Goal: Task Accomplishment & Management: Complete application form

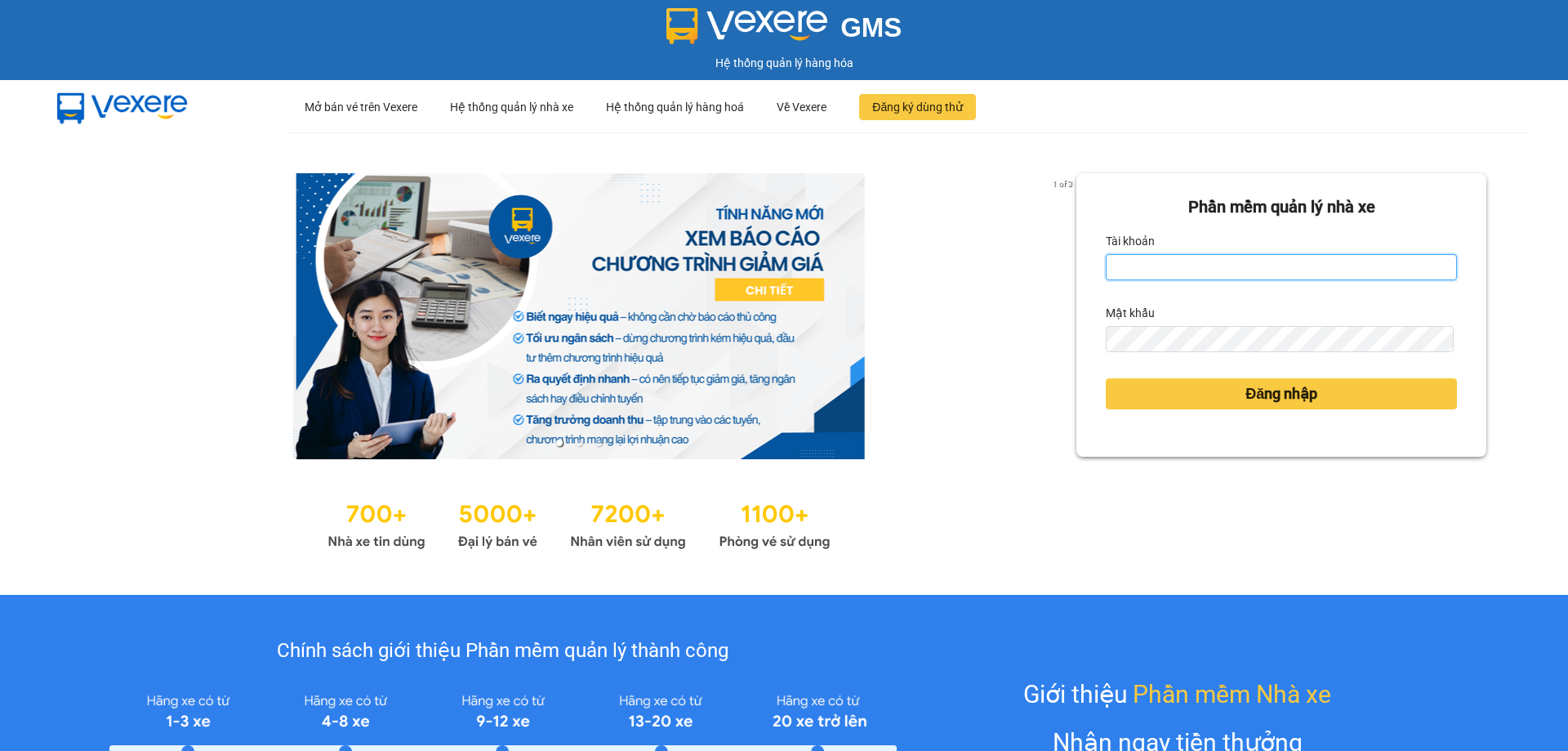
click at [1142, 270] on input "Tài khoản" at bounding box center [1281, 267] width 351 height 26
type input "nhung.khanhphong"
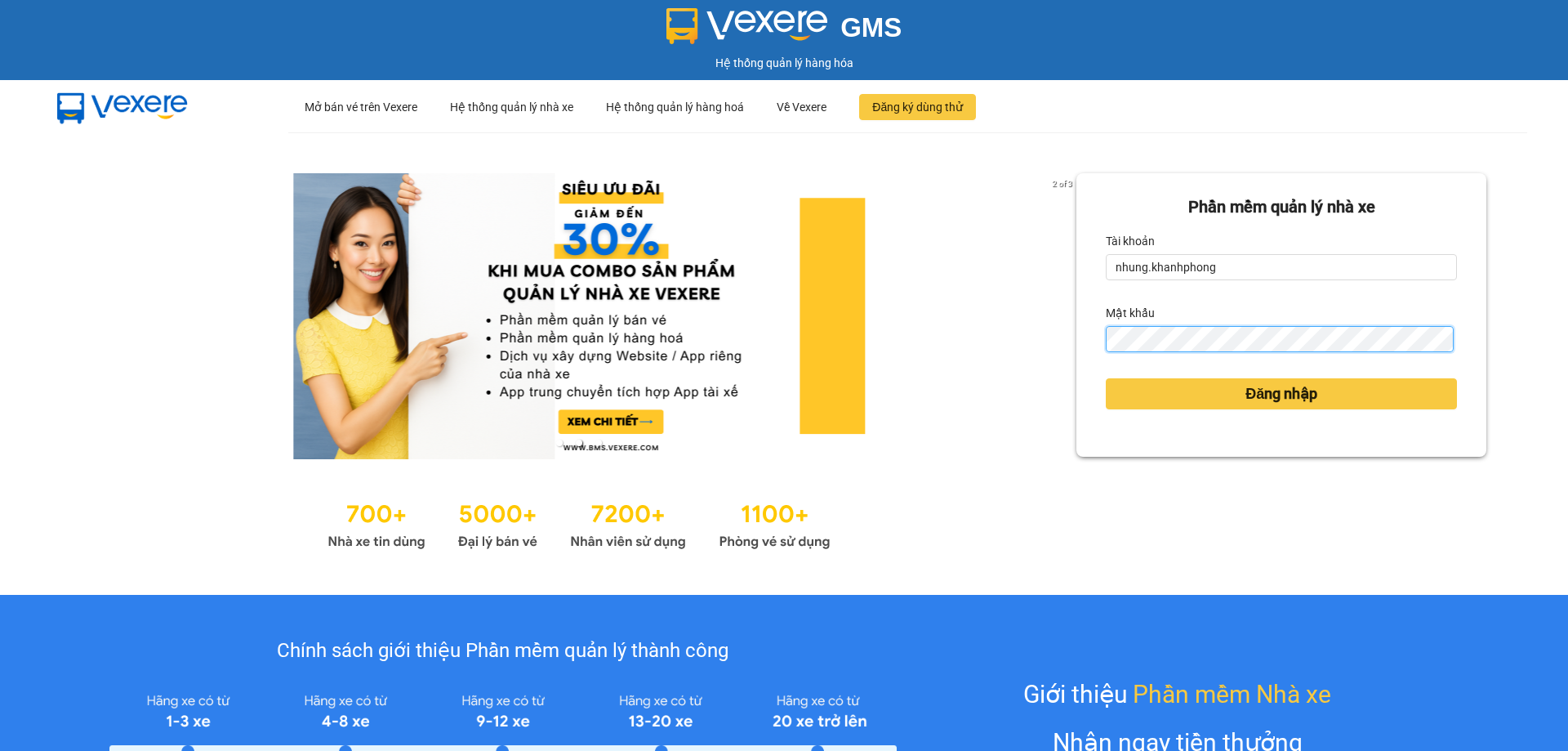
click at [1106, 378] on button "Đăng nhập" at bounding box center [1281, 394] width 351 height 31
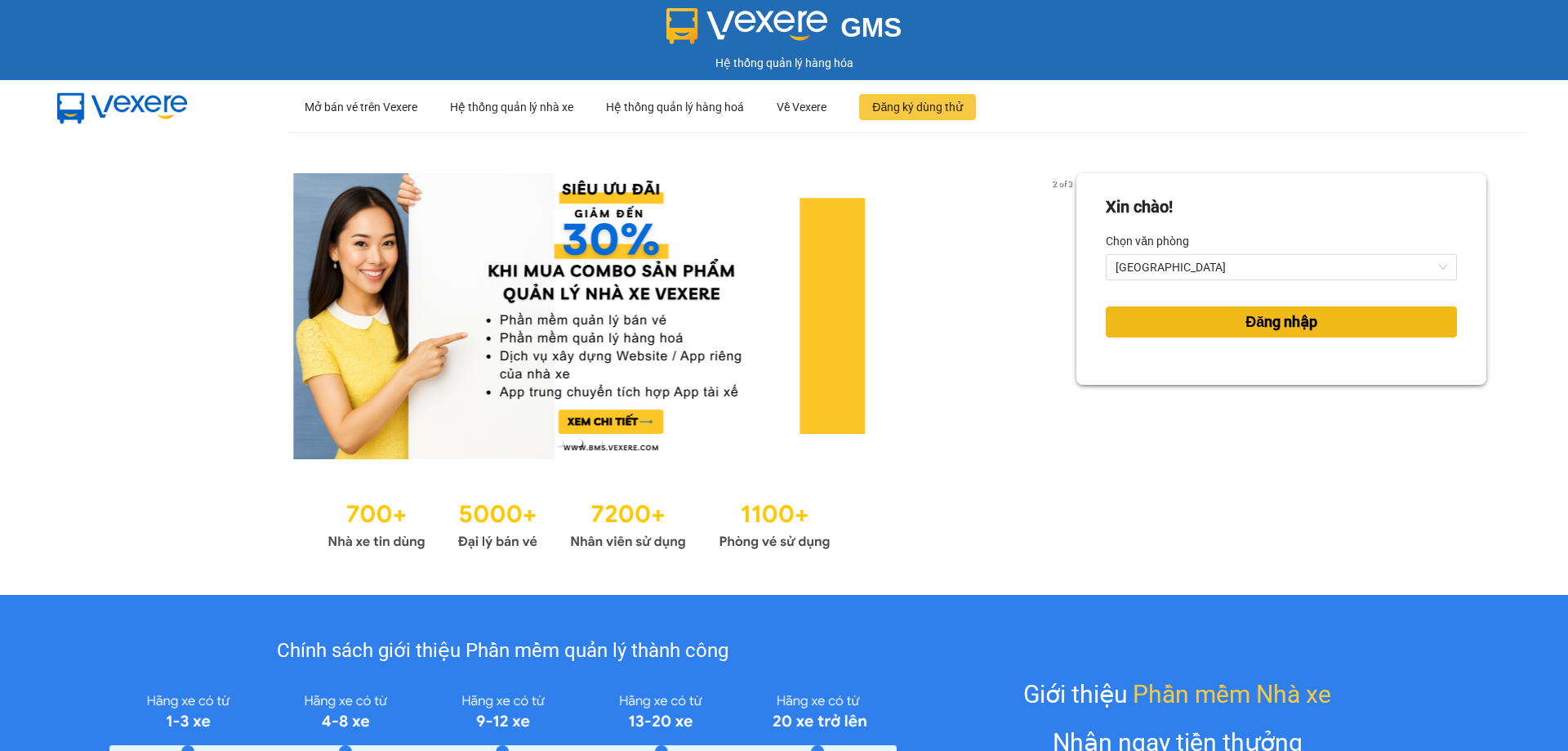
drag, startPoint x: 1247, startPoint y: 314, endPoint x: 1235, endPoint y: 303, distance: 16.3
click at [1247, 313] on span "Đăng nhập" at bounding box center [1281, 322] width 72 height 23
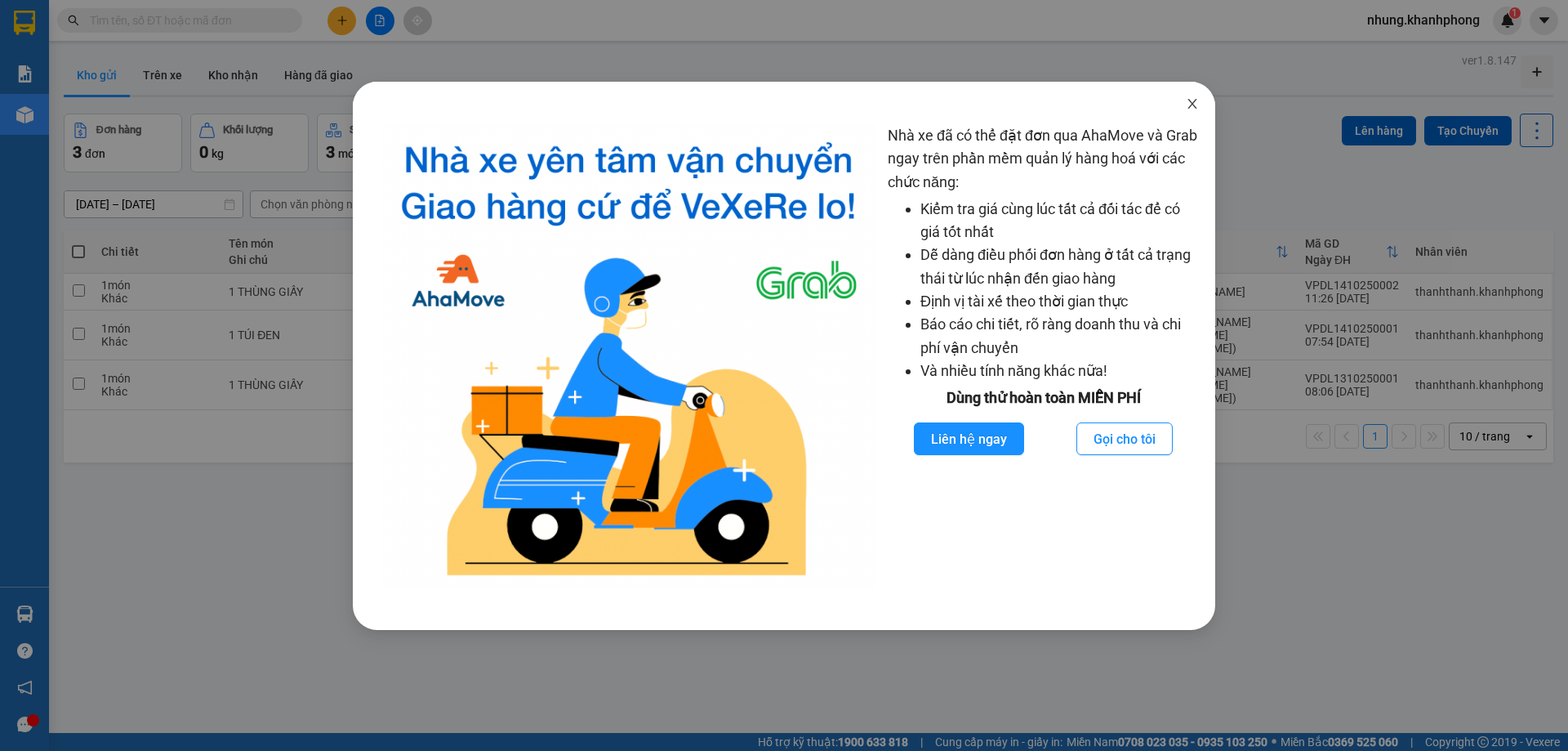
drag, startPoint x: 1202, startPoint y: 109, endPoint x: 1085, endPoint y: 98, distance: 117.5
click at [1199, 104] on span "Close" at bounding box center [1192, 104] width 46 height 46
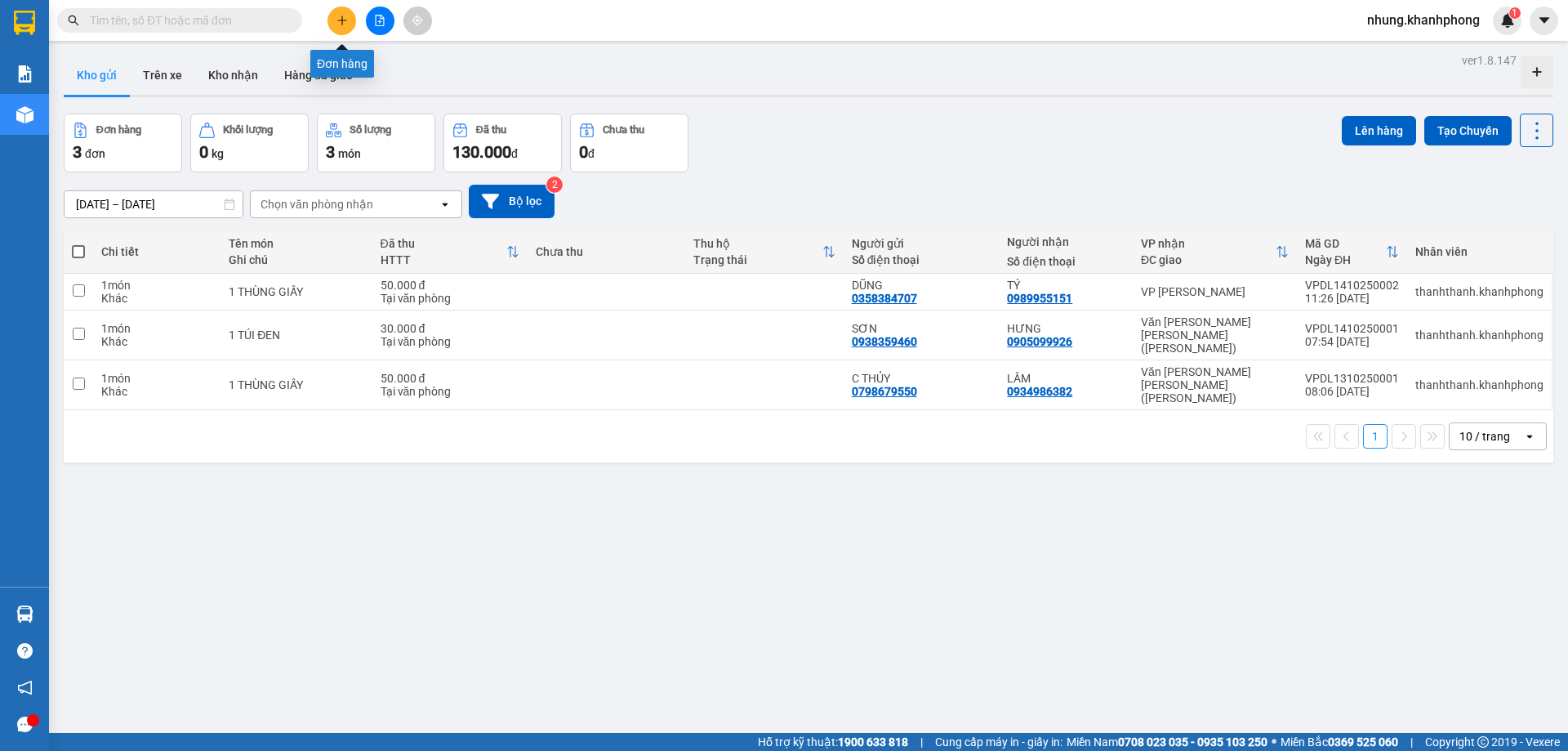
click at [334, 19] on button at bounding box center [341, 21] width 29 height 29
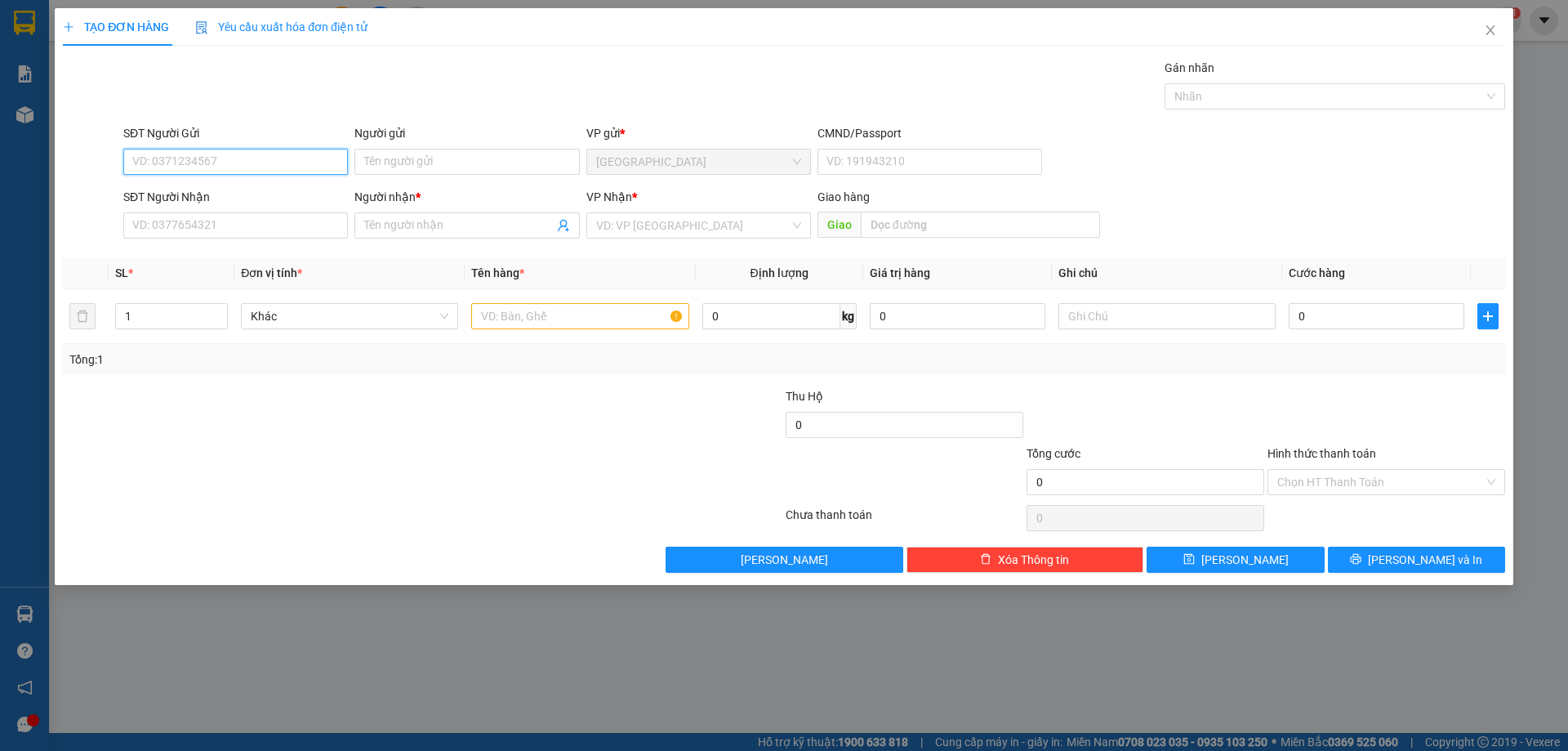
click at [264, 156] on input "SĐT Người Gửi" at bounding box center [235, 162] width 225 height 26
click at [598, 310] on input "text" at bounding box center [579, 316] width 217 height 26
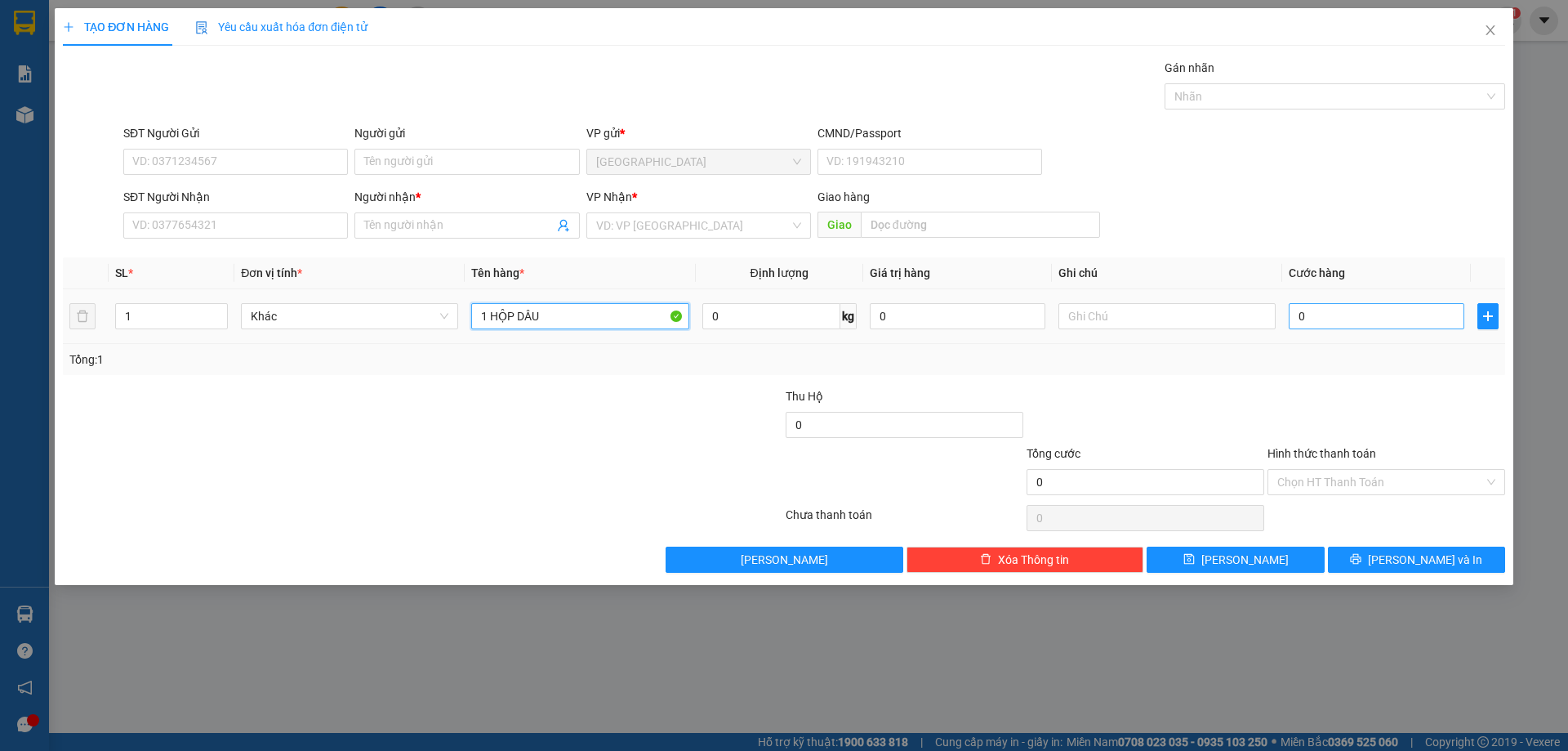
type input "1 HỘP DÂU"
click at [1343, 317] on input "0" at bounding box center [1377, 316] width 175 height 26
type input "4"
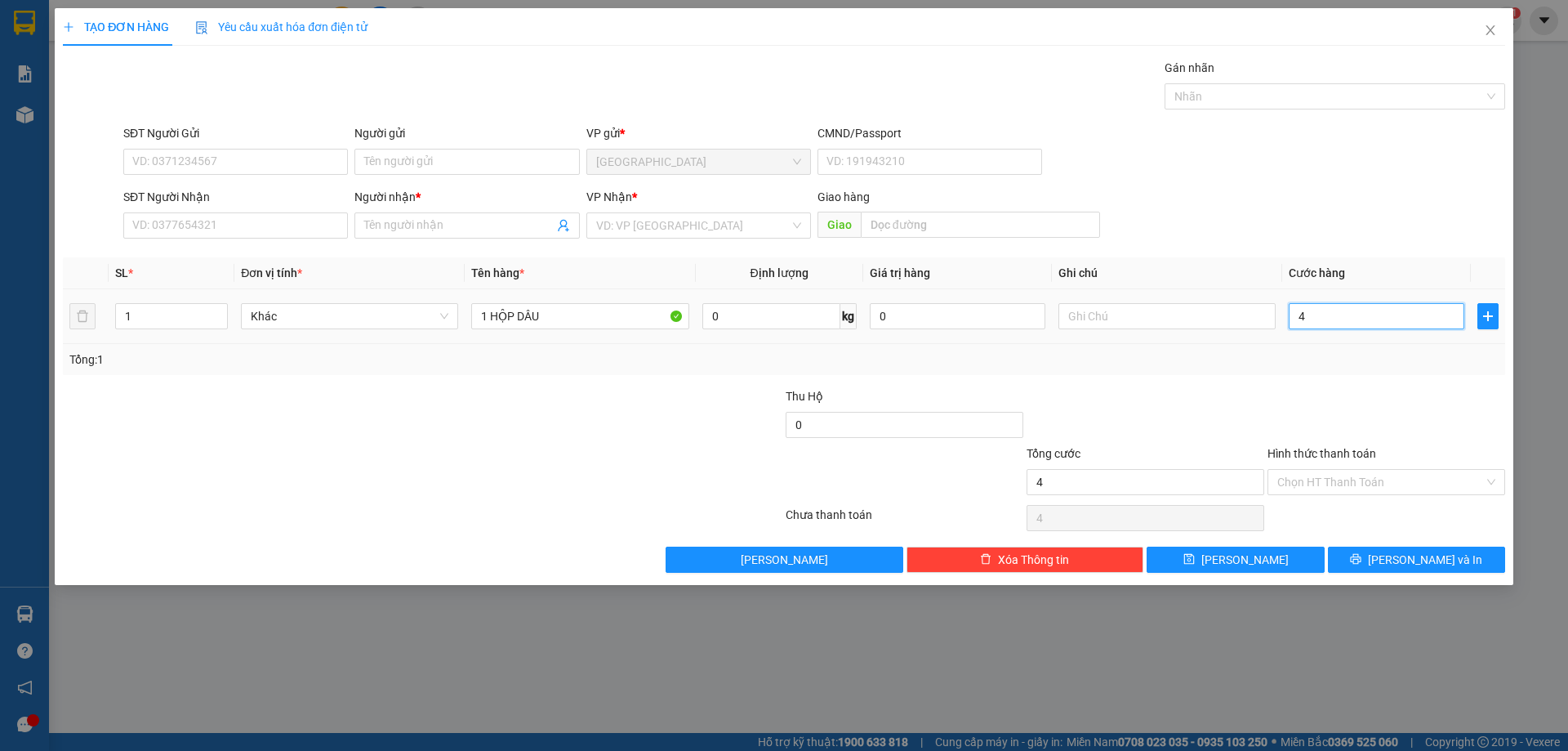
type input "40"
type input "400"
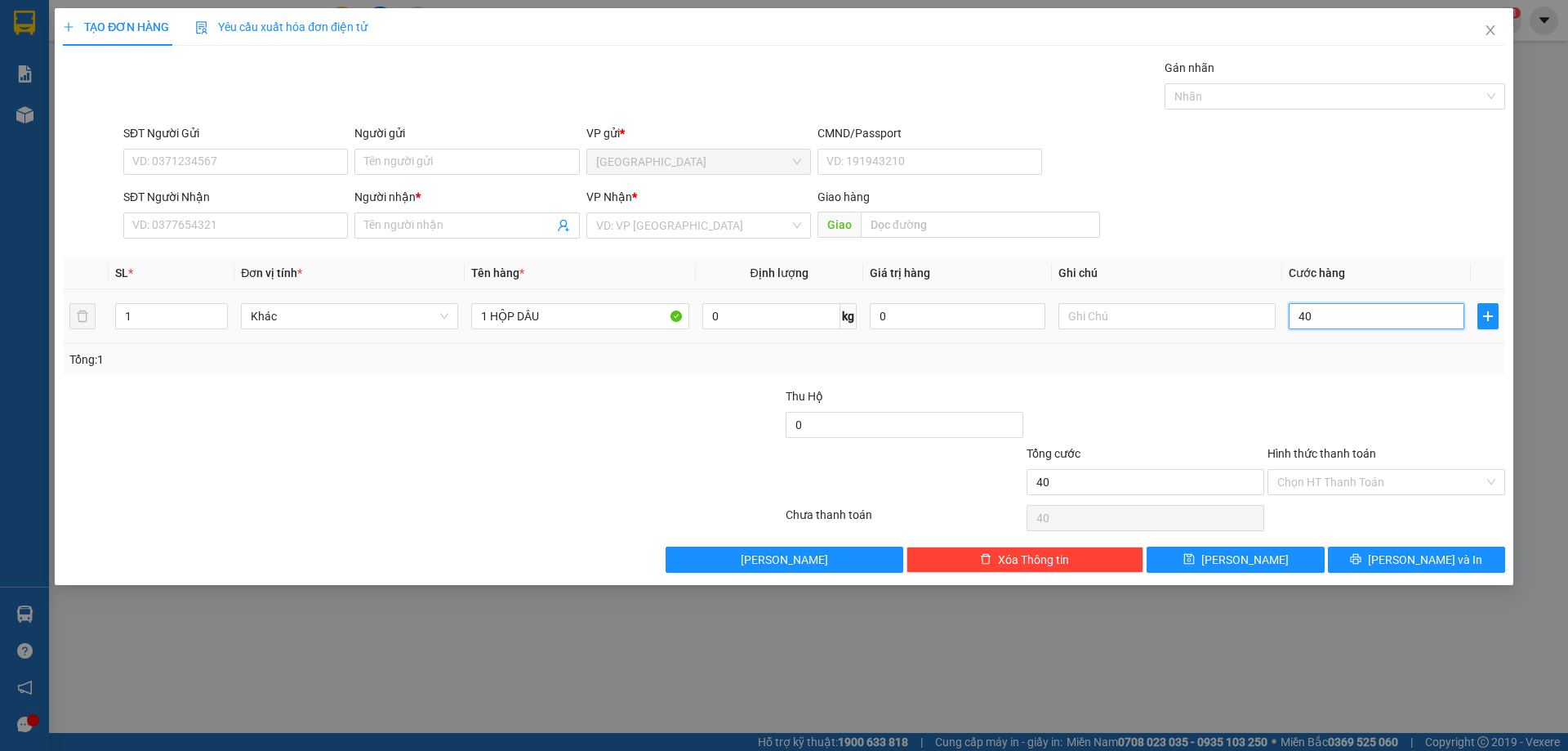
type input "400"
type input "4.000"
type input "40.000"
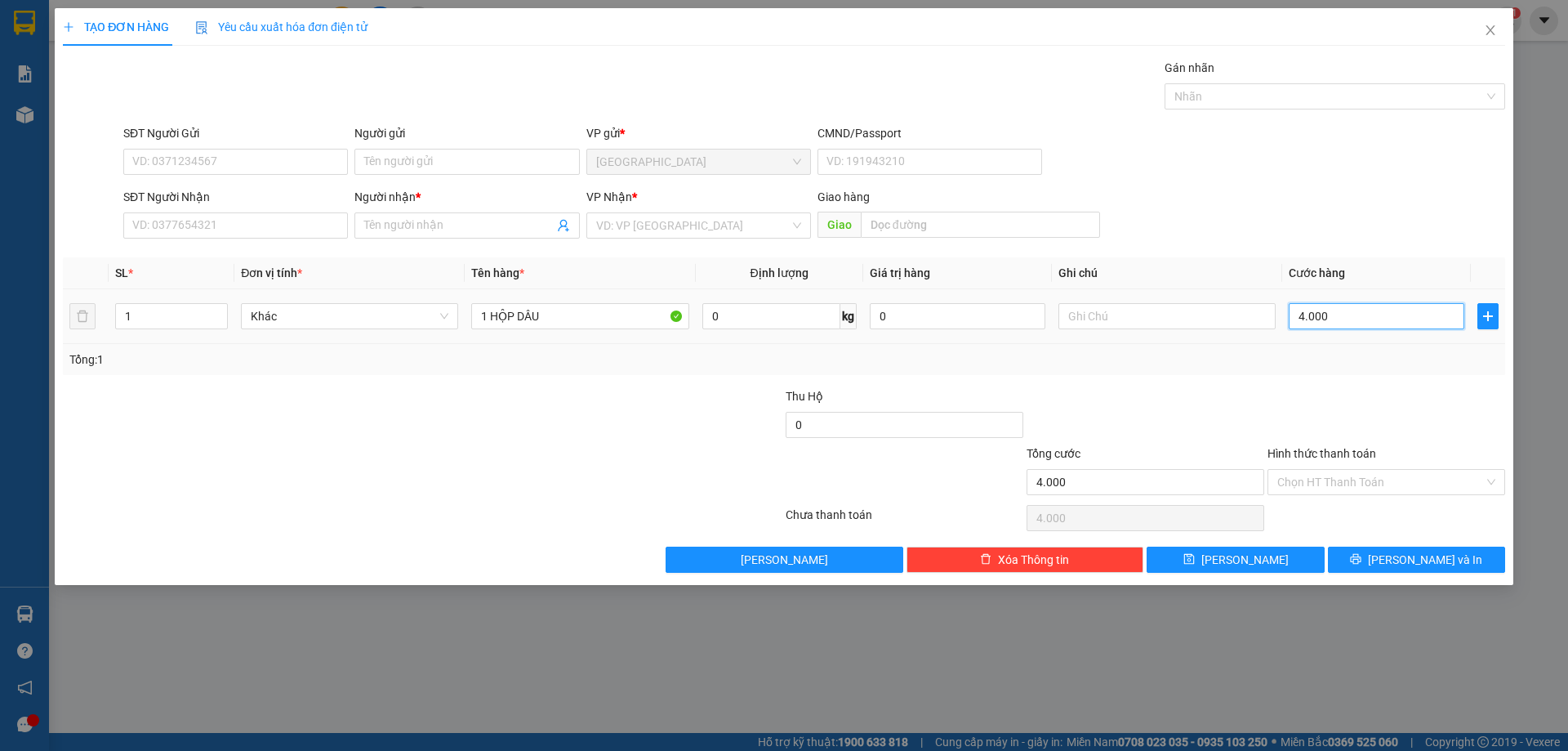
type input "40.000"
click at [202, 161] on input "SĐT Người Gửi" at bounding box center [235, 162] width 225 height 26
click at [182, 156] on input "SĐT Người Gửi" at bounding box center [235, 162] width 225 height 26
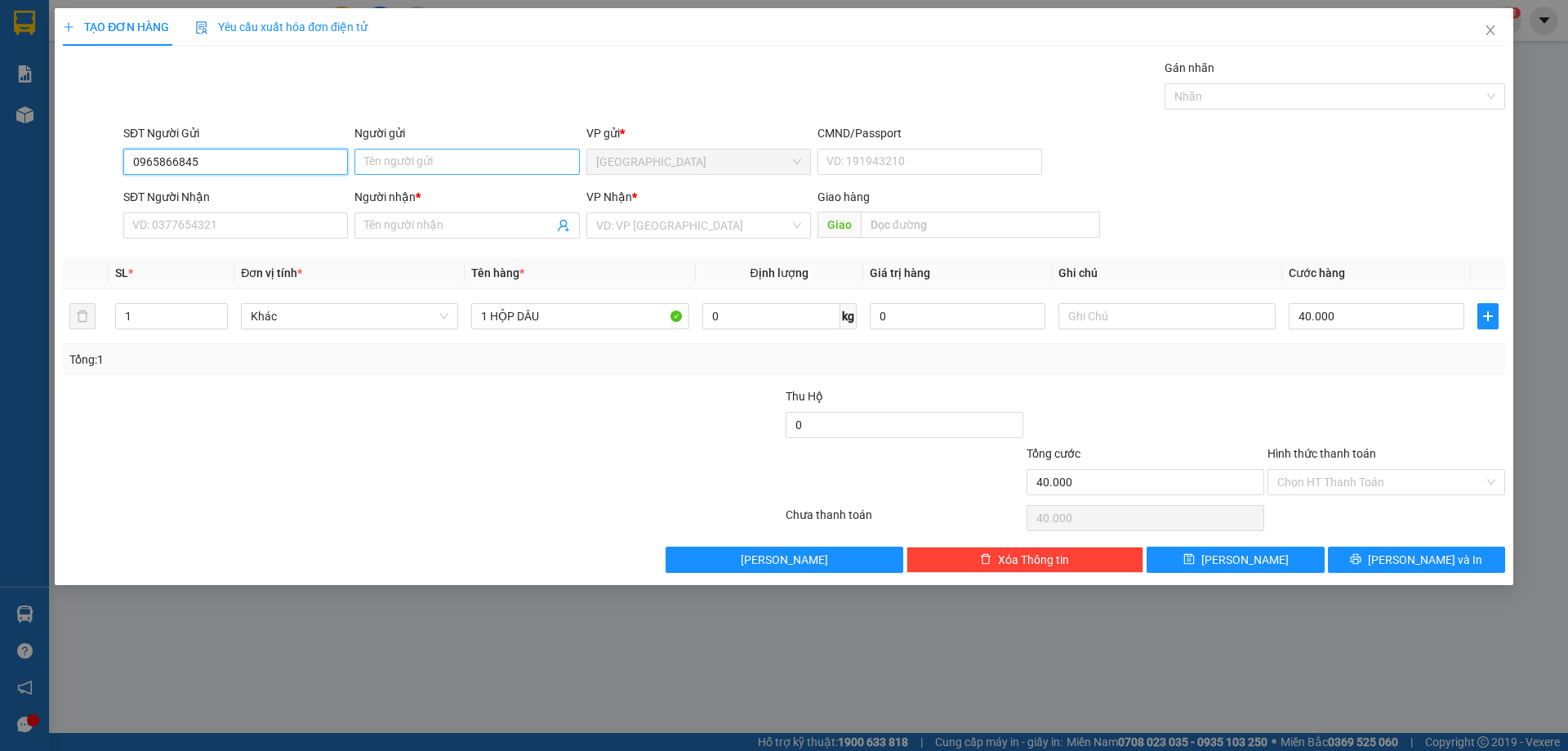
type input "0965866845"
click at [457, 168] on input "Người gửi" at bounding box center [466, 162] width 225 height 26
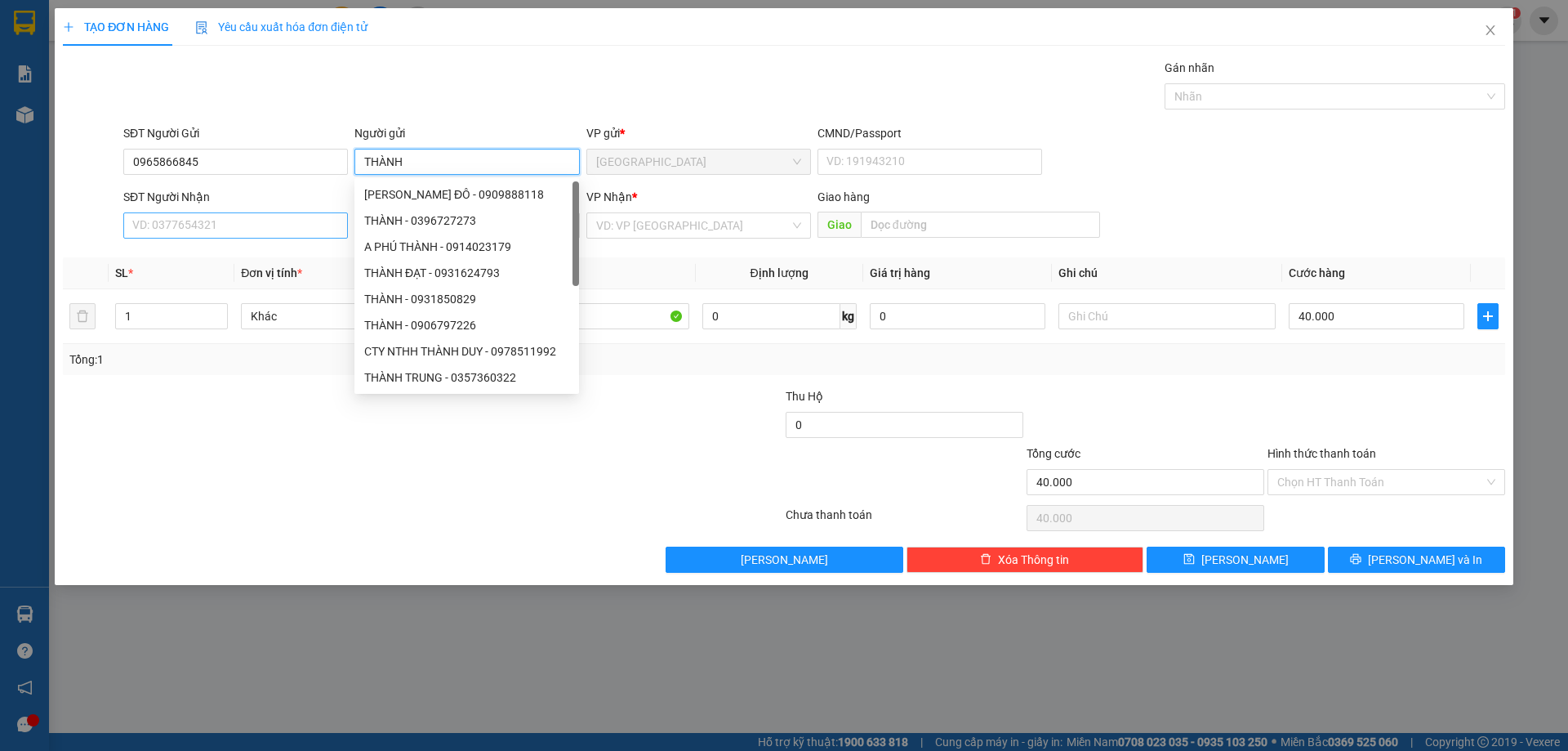
type input "THÀNH"
click at [253, 231] on input "SĐT Người Nhận" at bounding box center [235, 225] width 225 height 26
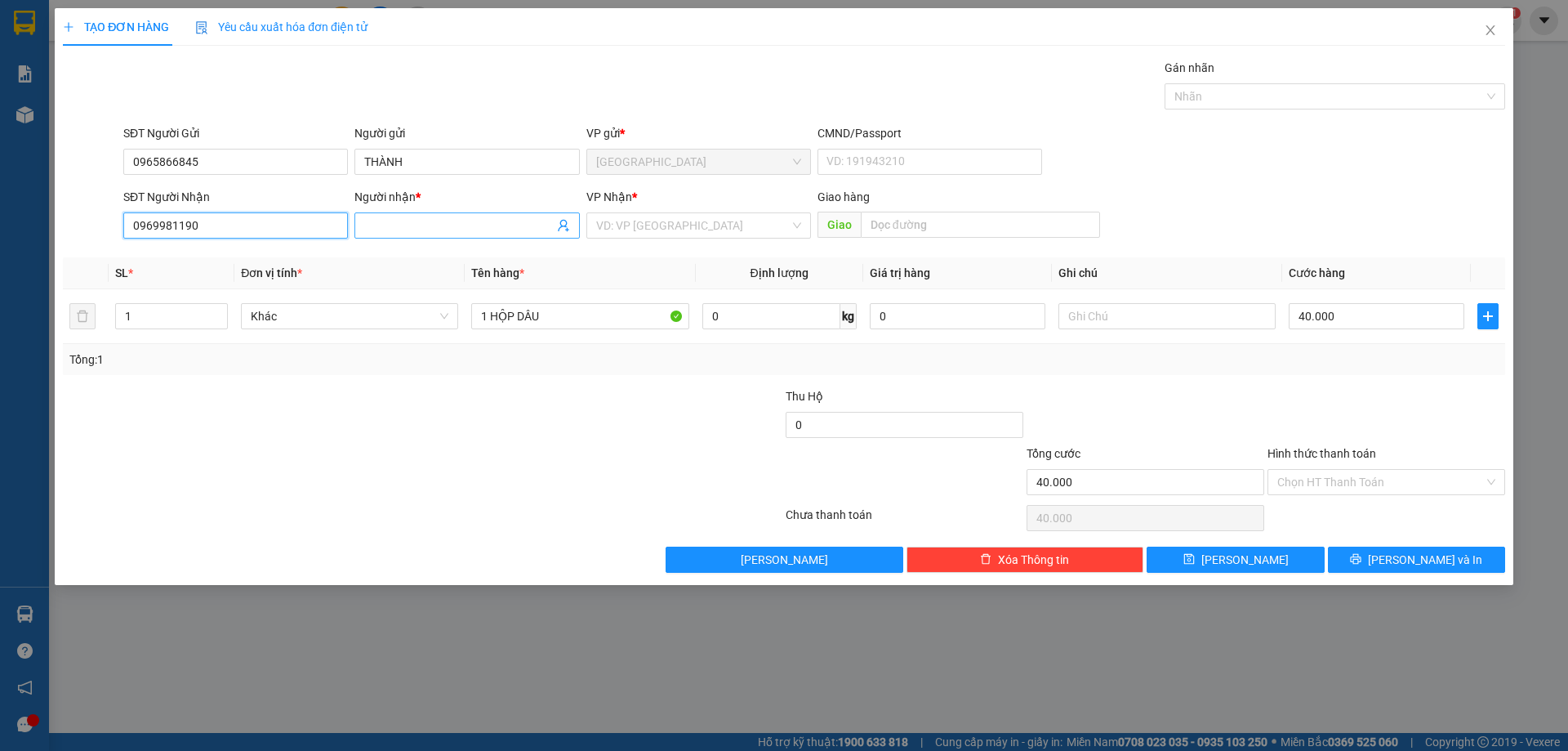
type input "0969981190"
drag, startPoint x: 436, startPoint y: 229, endPoint x: 444, endPoint y: 222, distance: 10.6
click at [437, 228] on input "Người nhận *" at bounding box center [458, 225] width 189 height 18
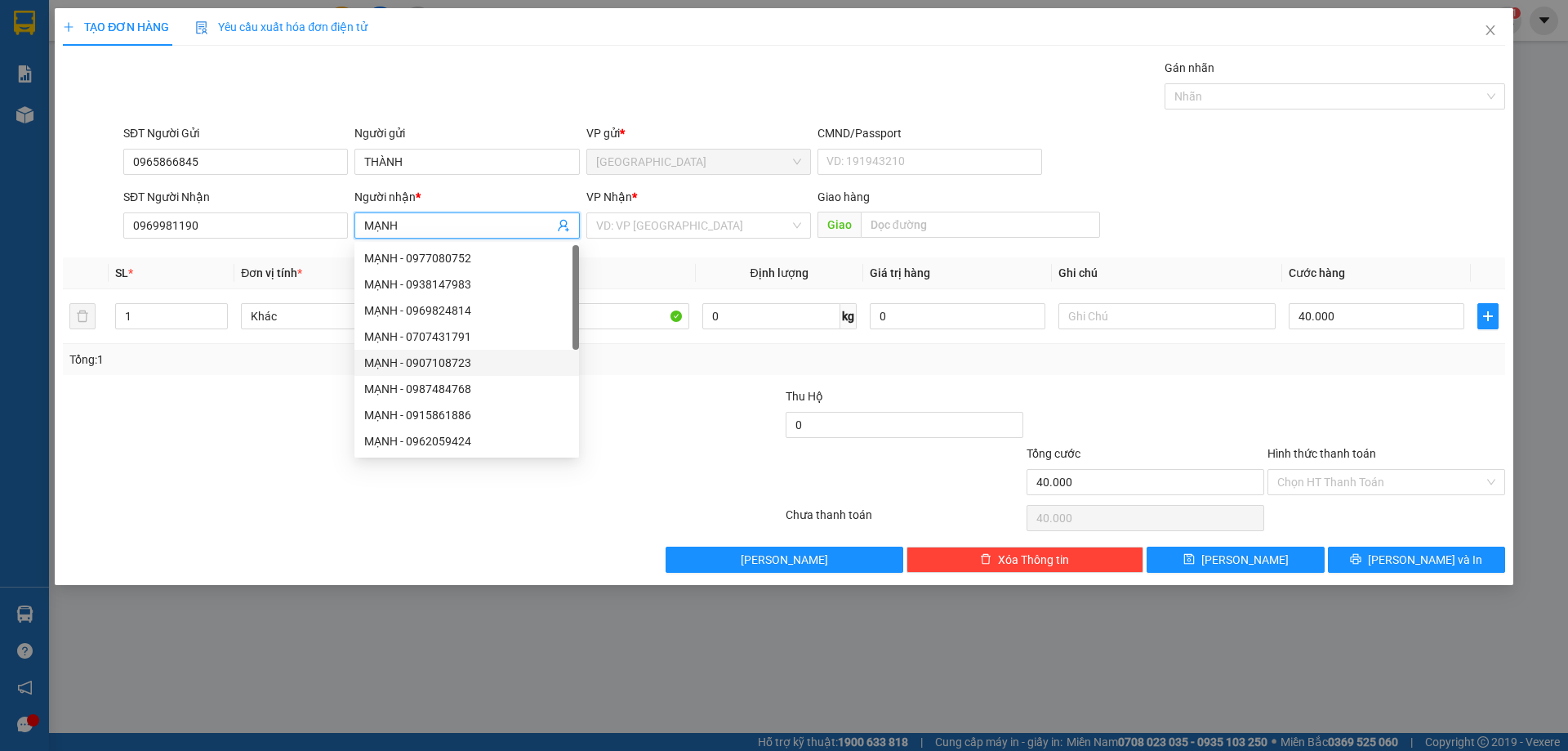
type input "MẠNH"
drag, startPoint x: 303, startPoint y: 480, endPoint x: 265, endPoint y: 454, distance: 46.0
click at [297, 480] on div at bounding box center [302, 473] width 482 height 57
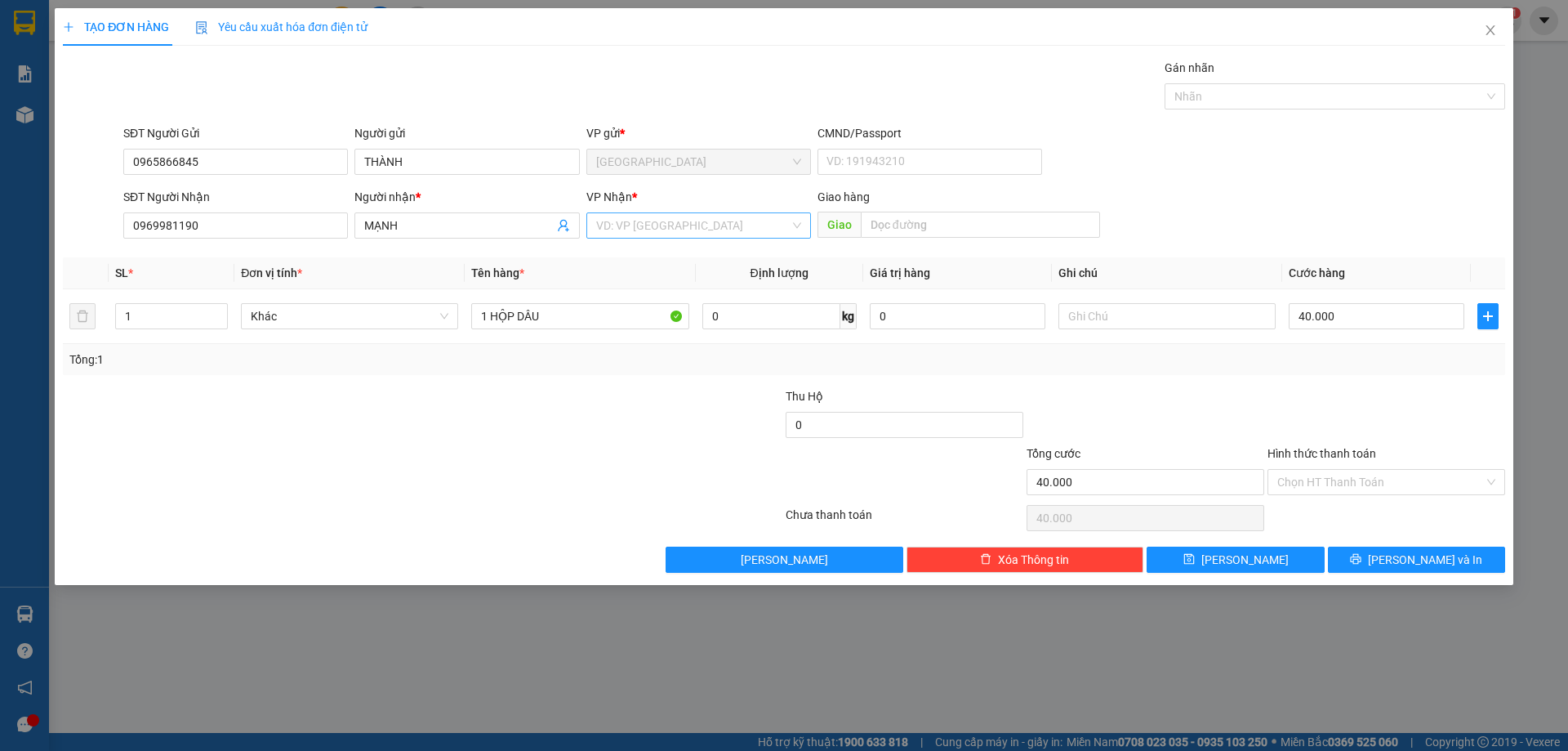
click at [744, 227] on input "search" at bounding box center [692, 225] width 194 height 24
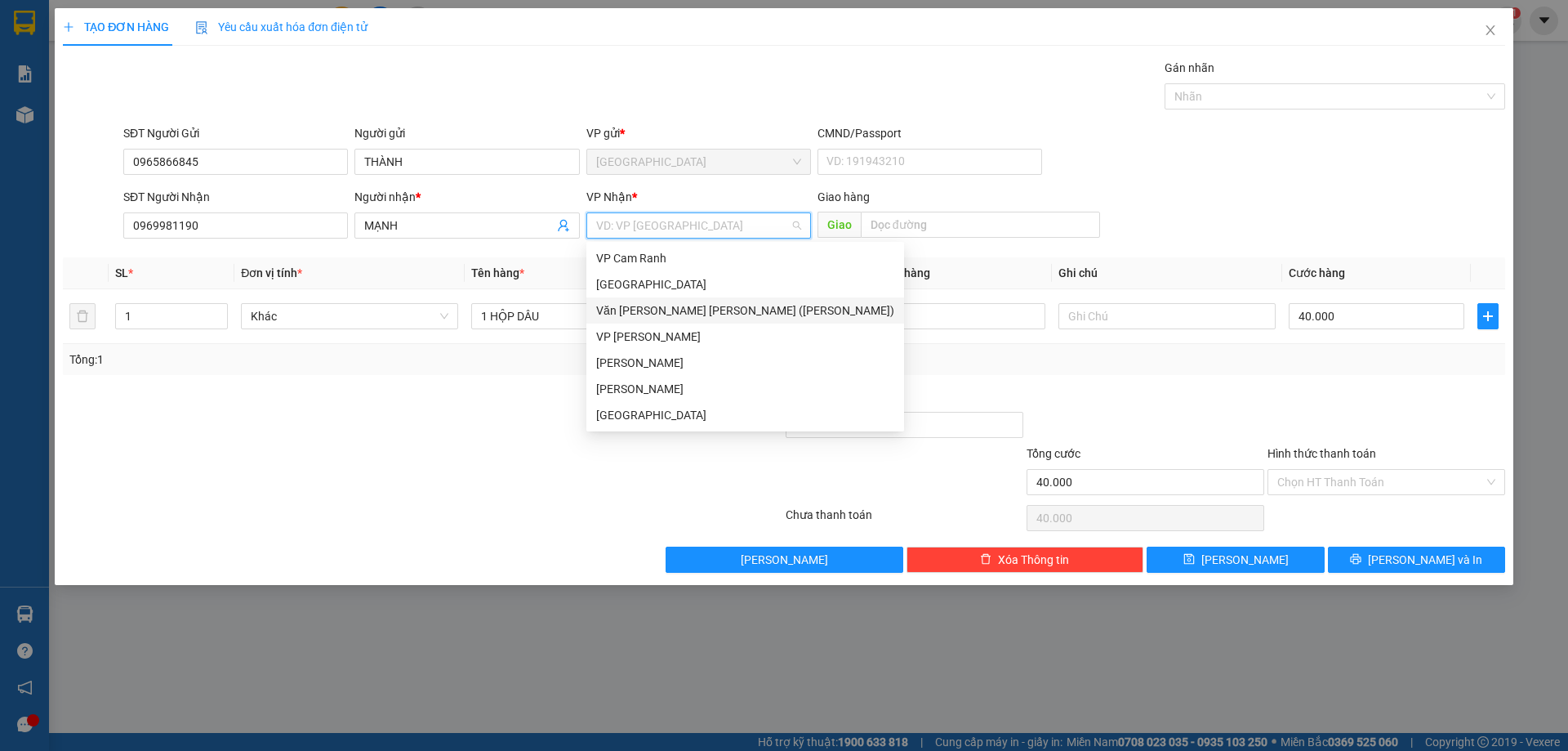
click at [648, 316] on div "Văn [PERSON_NAME] [PERSON_NAME] ([PERSON_NAME])" at bounding box center [744, 310] width 298 height 18
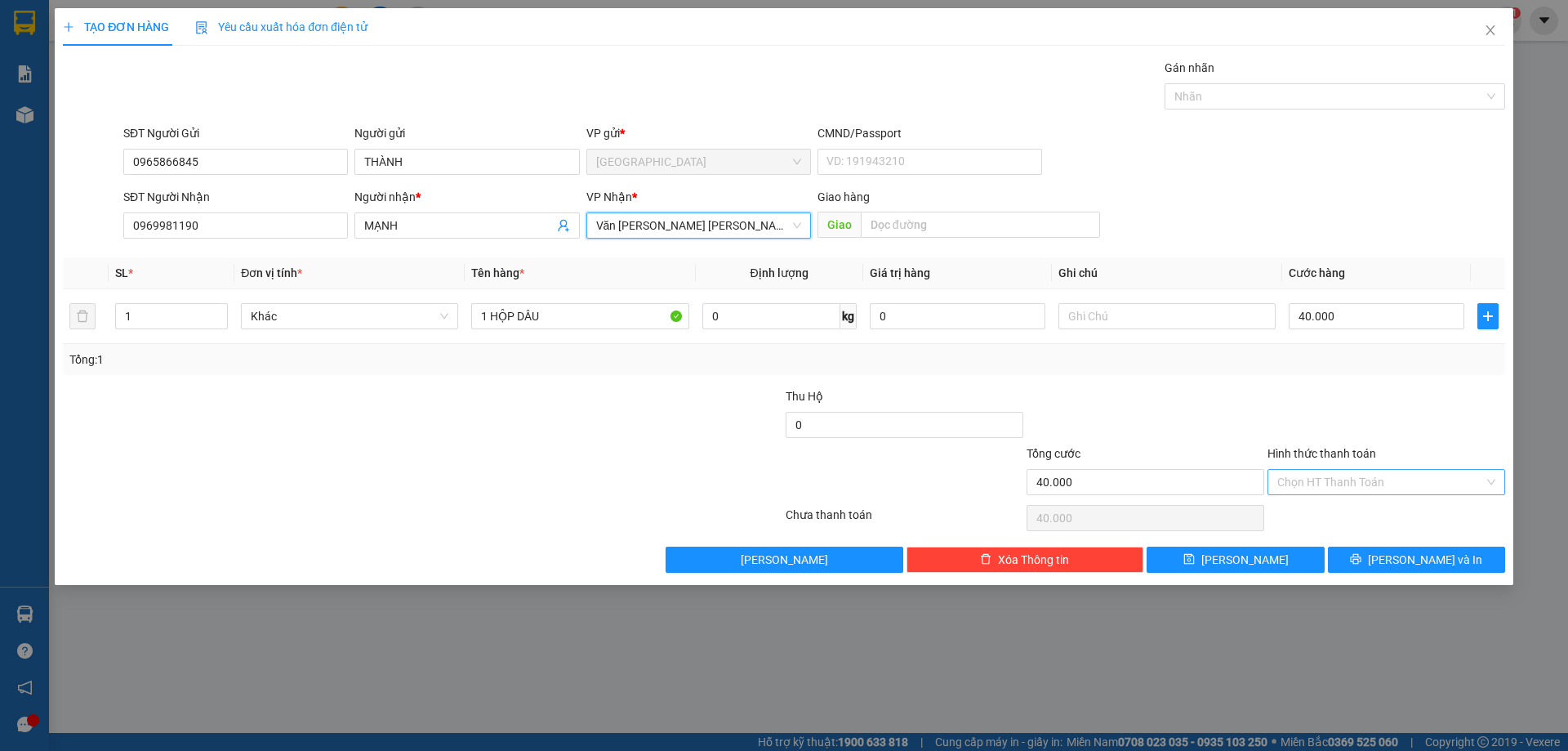
click at [1317, 478] on input "Hình thức thanh toán" at bounding box center [1380, 482] width 207 height 24
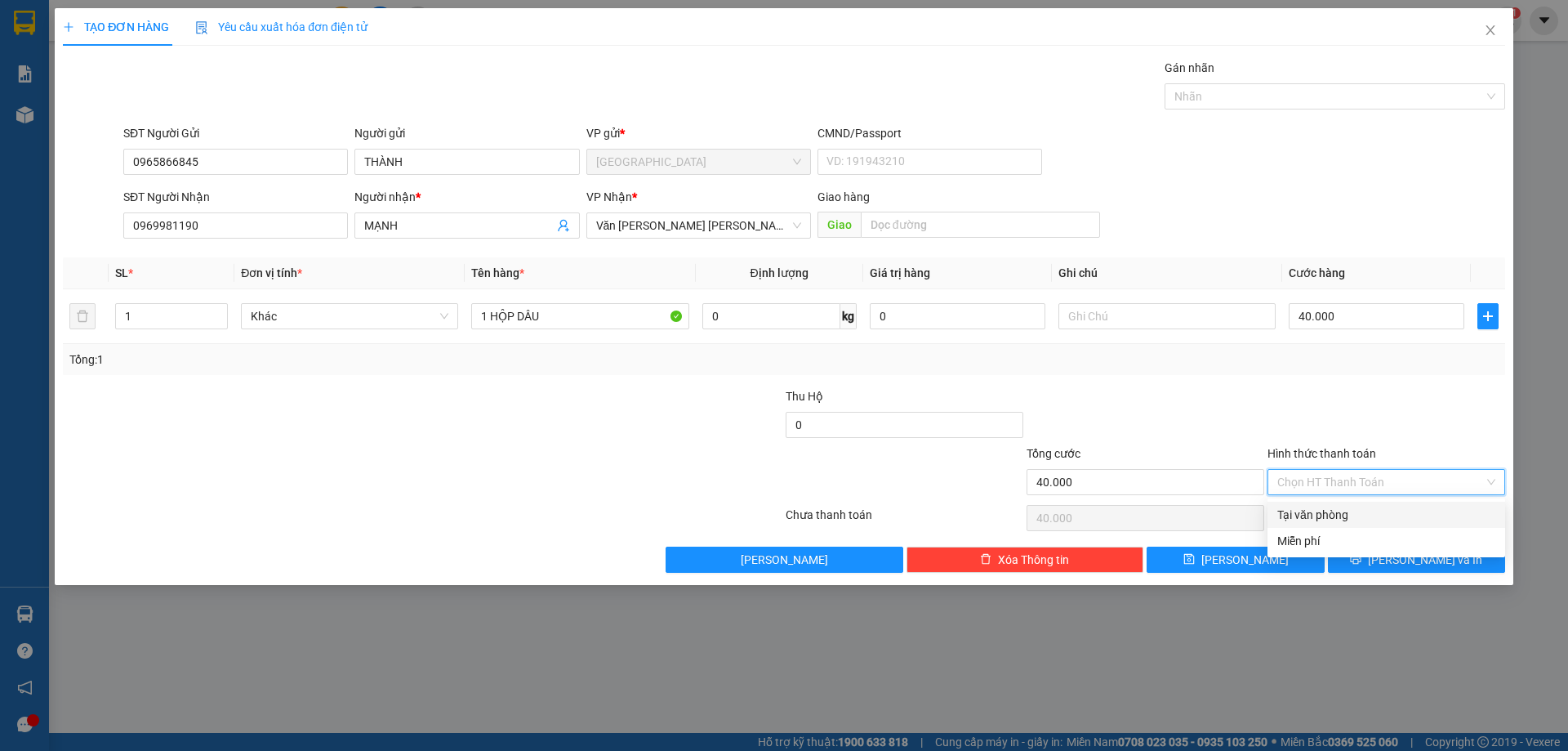
click at [1321, 512] on div "Tại văn phòng" at bounding box center [1386, 515] width 218 height 18
type input "0"
click at [1401, 554] on button "[PERSON_NAME] và In" at bounding box center [1417, 560] width 177 height 26
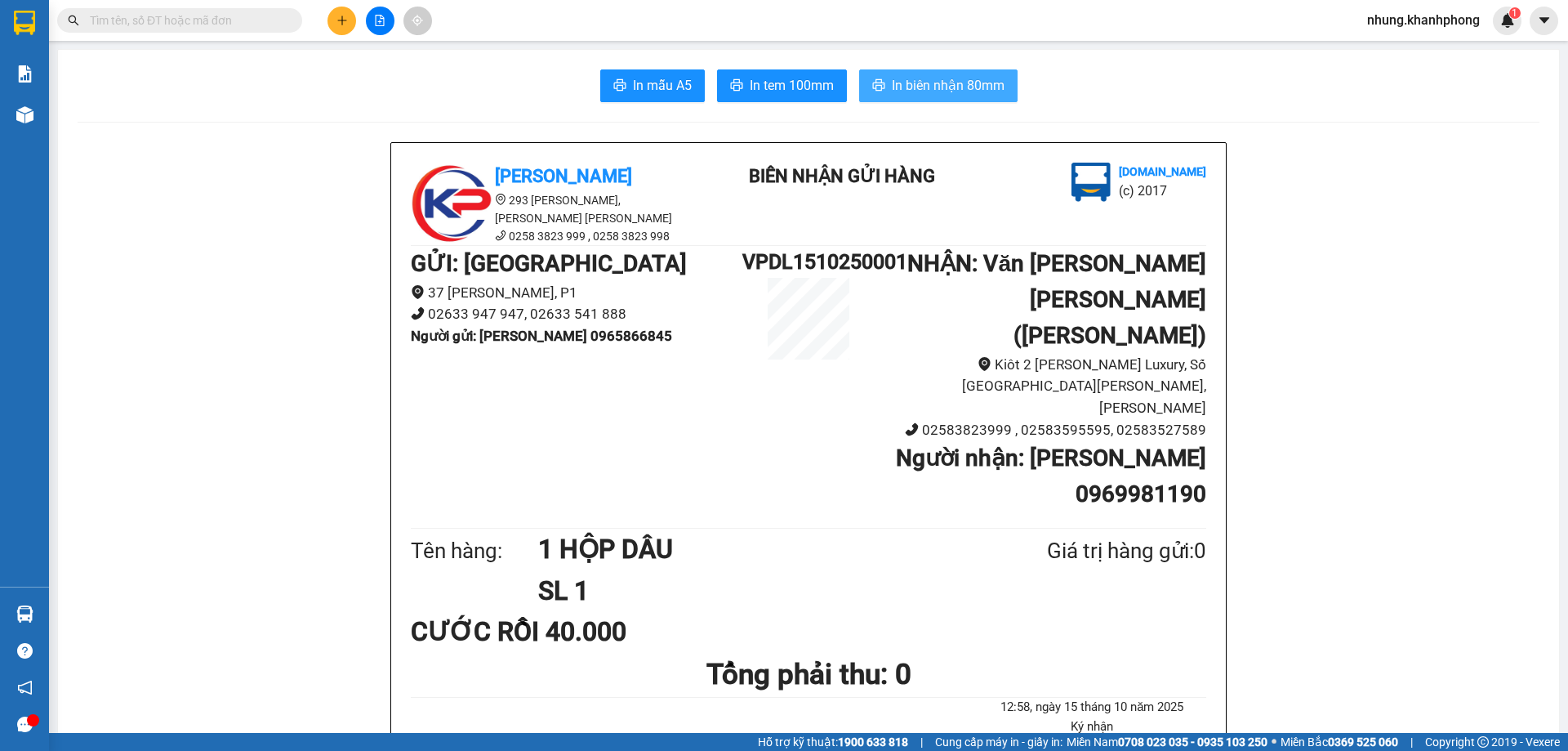
click at [913, 87] on span "In biên nhận 80mm" at bounding box center [949, 85] width 113 height 21
